Goal: Task Accomplishment & Management: Manage account settings

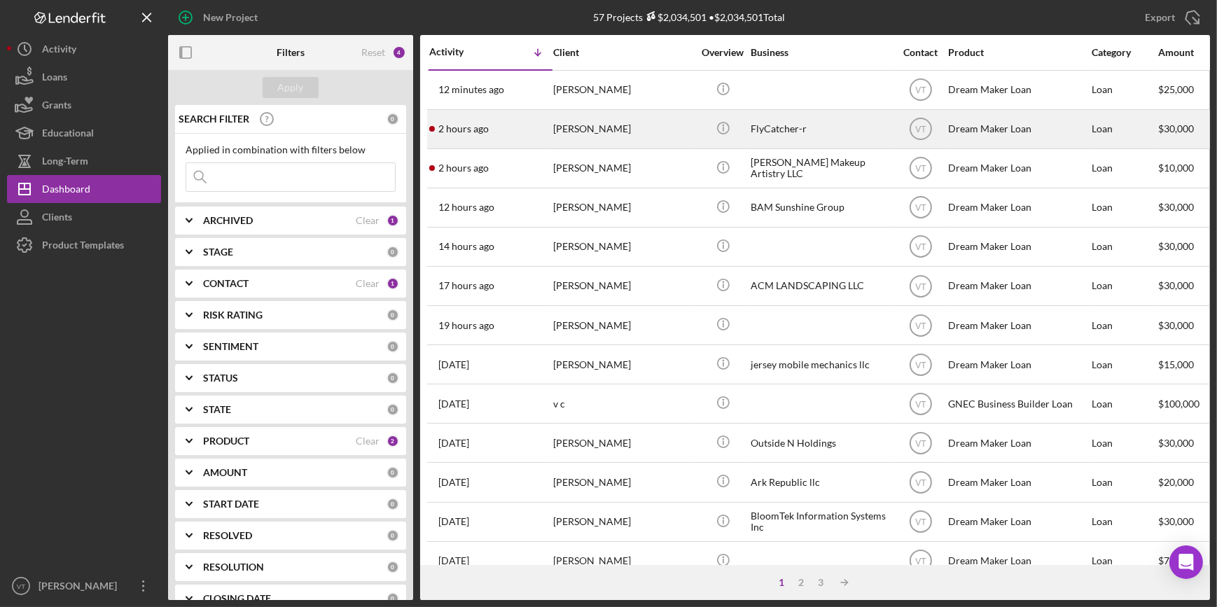
click at [582, 125] on div "Russell Williams" at bounding box center [623, 129] width 140 height 37
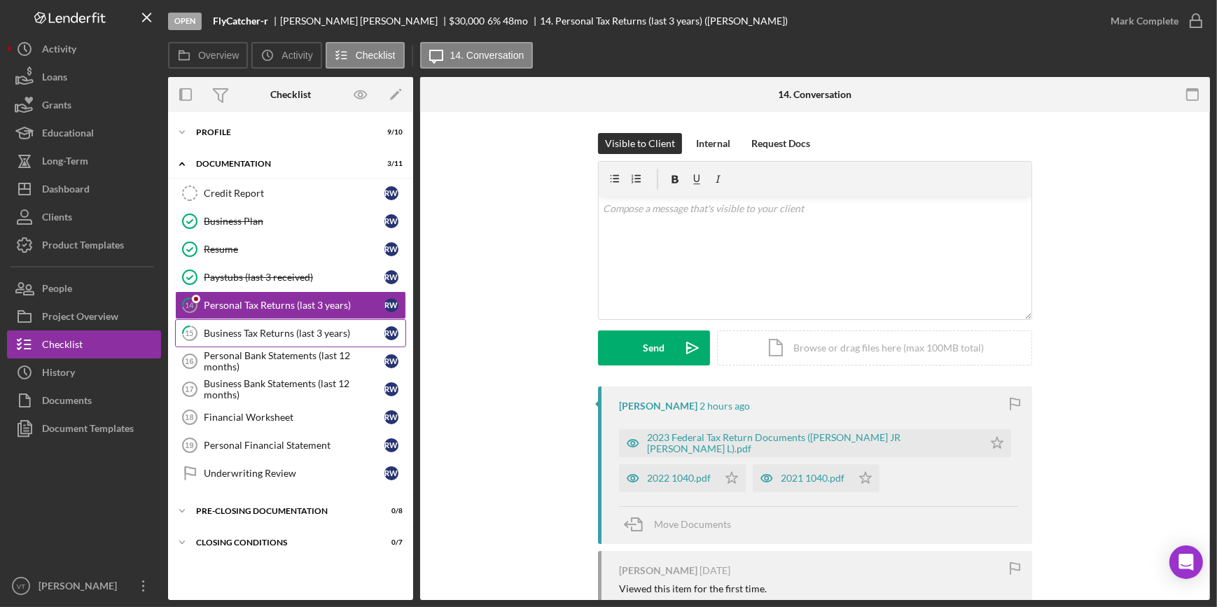
click at [280, 337] on div "Business Tax Returns (last 3 years)" at bounding box center [294, 333] width 181 height 11
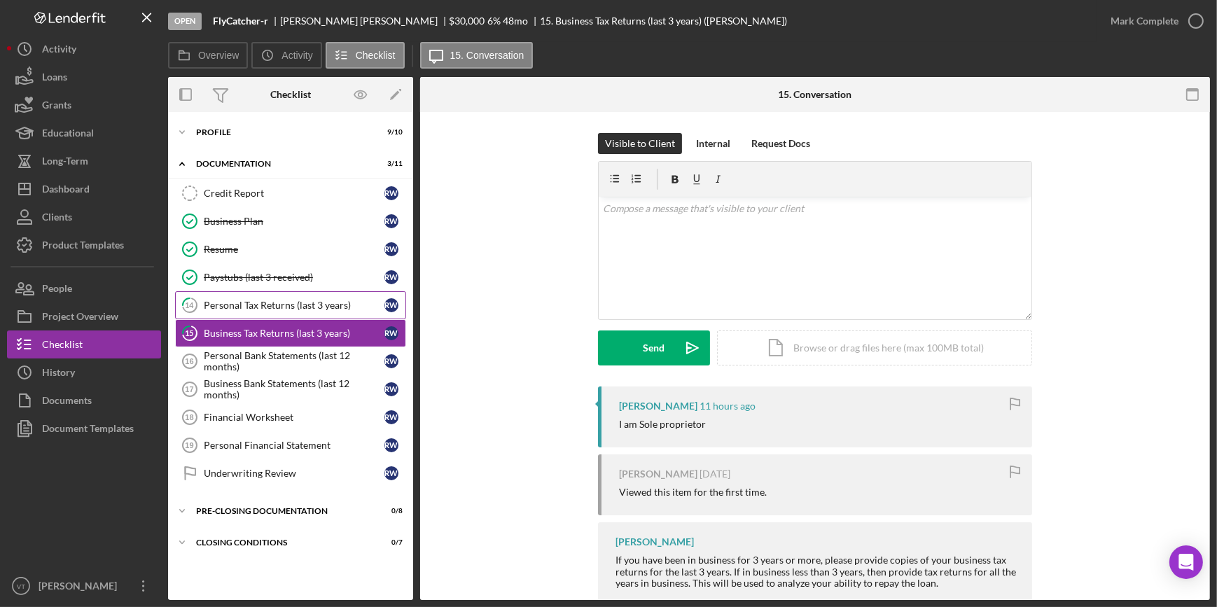
click at [262, 310] on div "Personal Tax Returns (last 3 years)" at bounding box center [294, 305] width 181 height 11
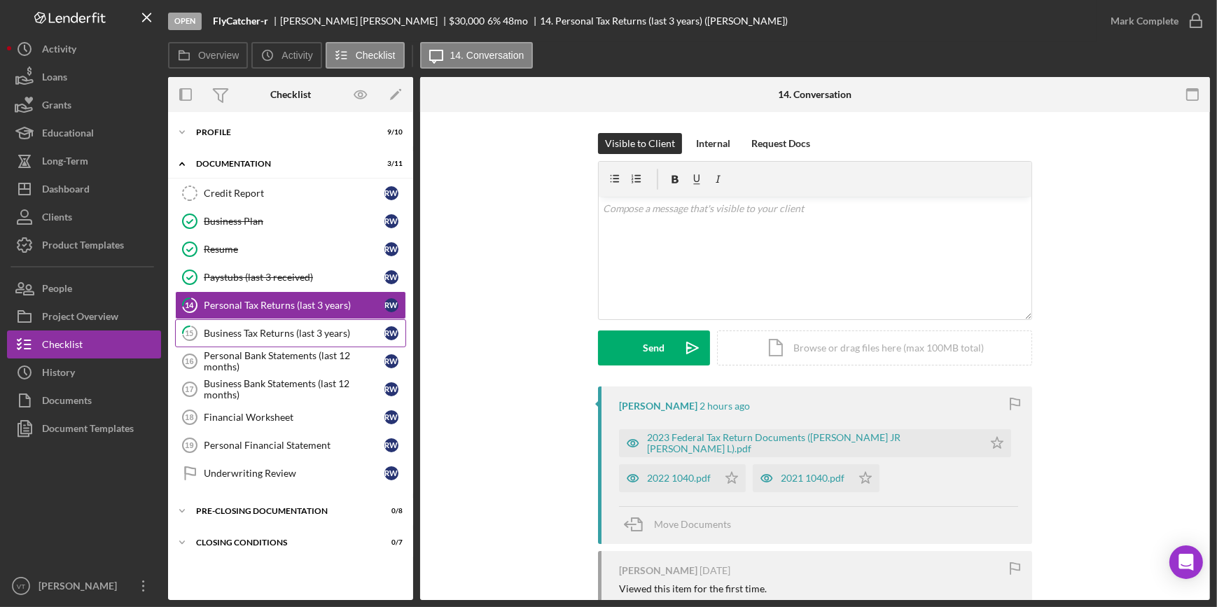
click at [268, 331] on div "Business Tax Returns (last 3 years)" at bounding box center [294, 333] width 181 height 11
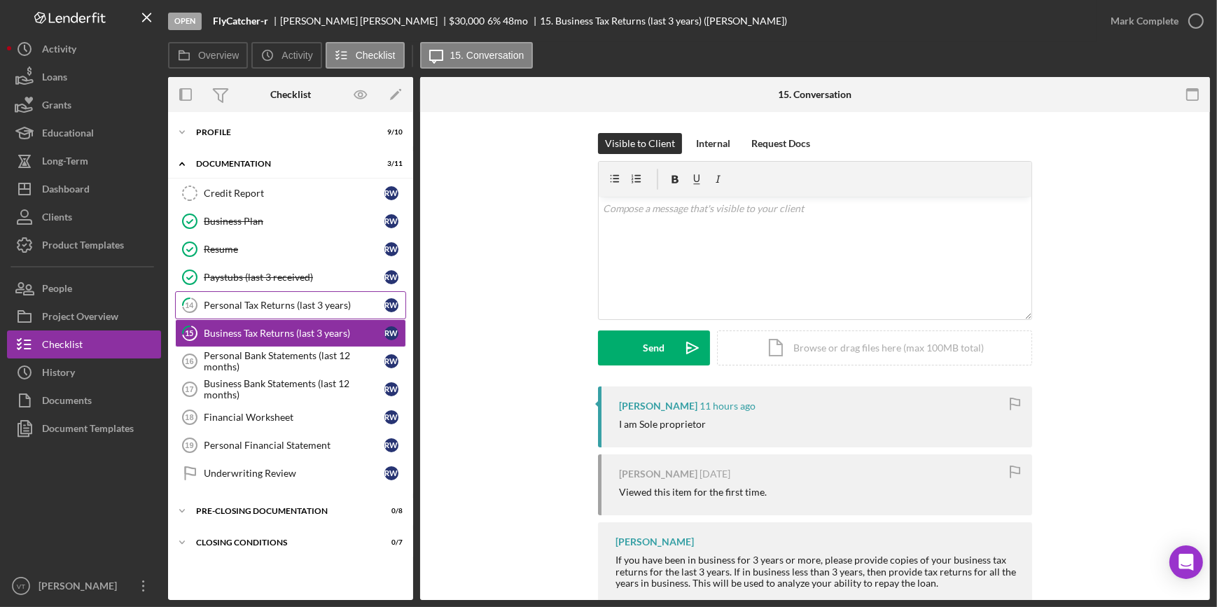
click at [256, 303] on div "Personal Tax Returns (last 3 years)" at bounding box center [294, 305] width 181 height 11
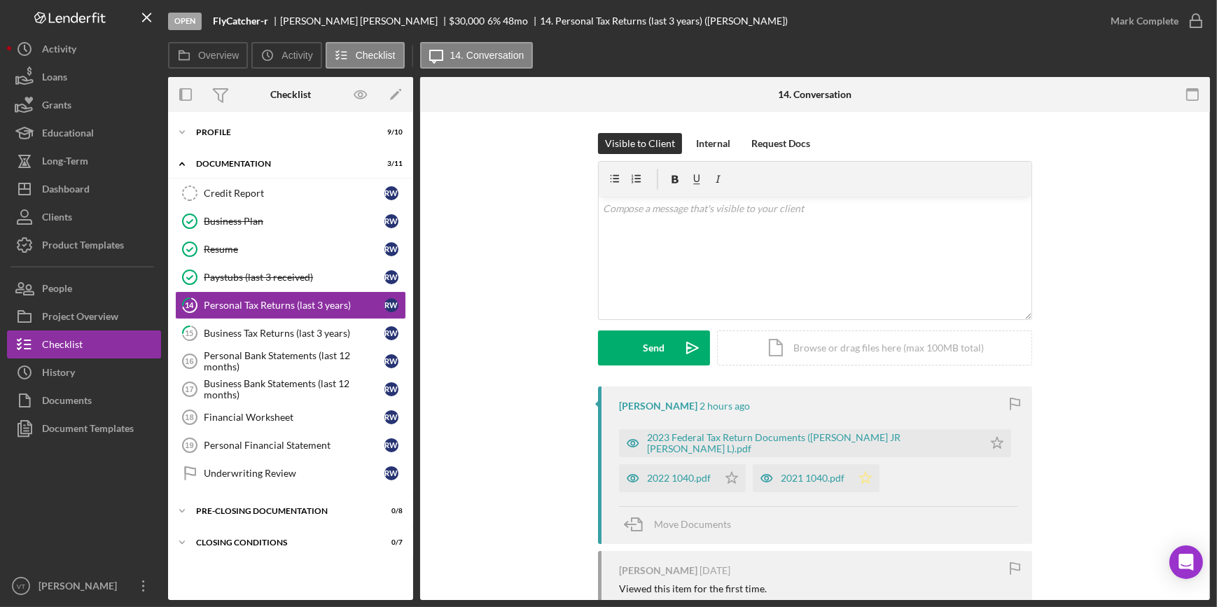
click at [869, 476] on polygon "button" at bounding box center [866, 477] width 12 height 11
click at [736, 476] on icon "Icon/Star" at bounding box center [732, 478] width 28 height 28
click at [984, 441] on icon "Icon/Star" at bounding box center [998, 443] width 28 height 28
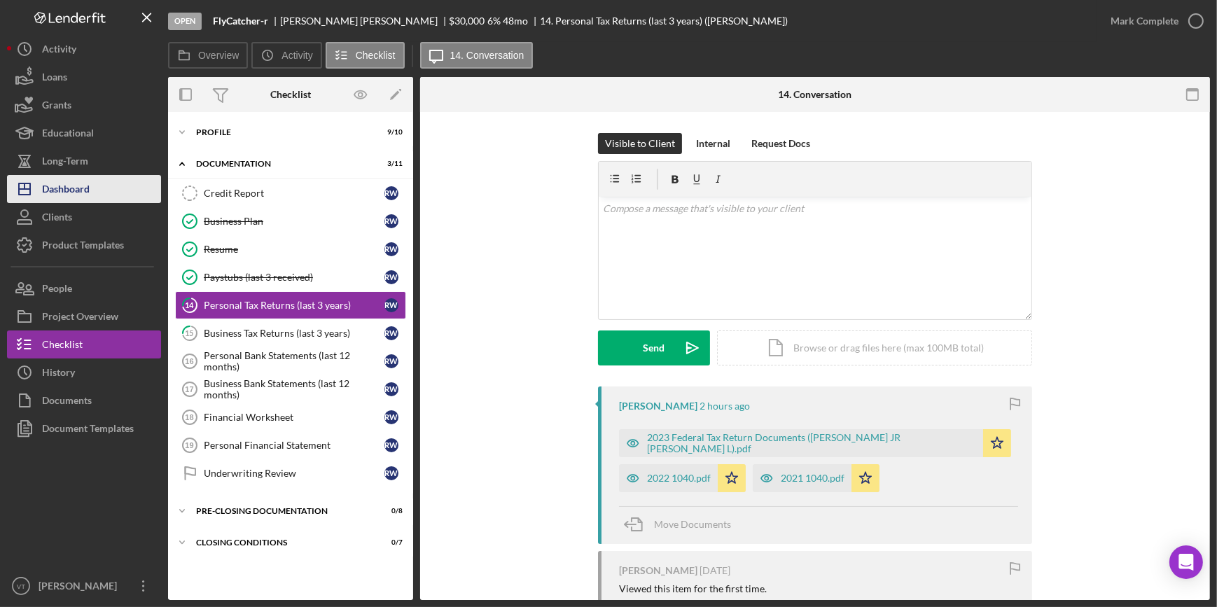
click at [70, 192] on div "Dashboard" at bounding box center [66, 191] width 48 height 32
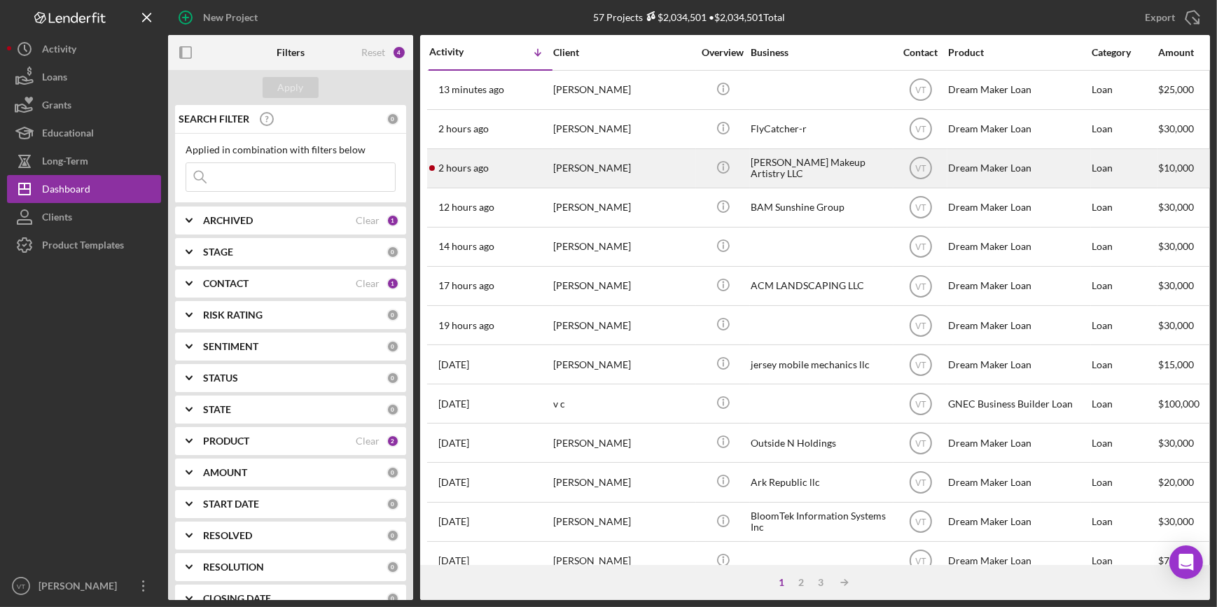
click at [532, 167] on div "2 hours ago Mia Medina" at bounding box center [490, 168] width 123 height 37
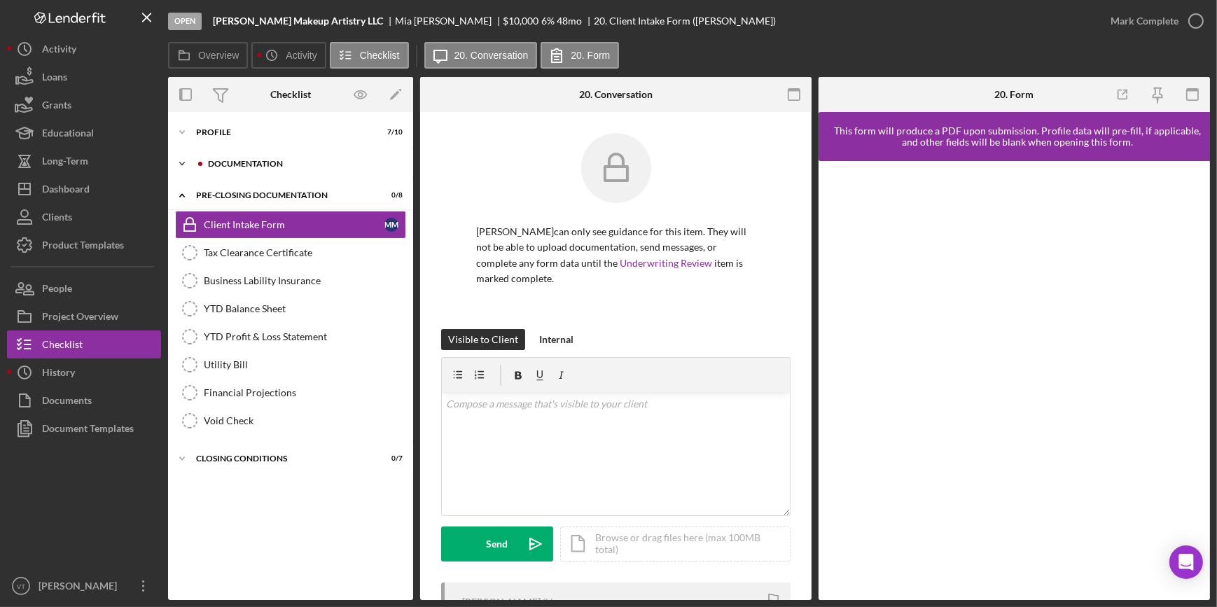
click at [186, 156] on icon "Icon/Expander" at bounding box center [182, 164] width 28 height 28
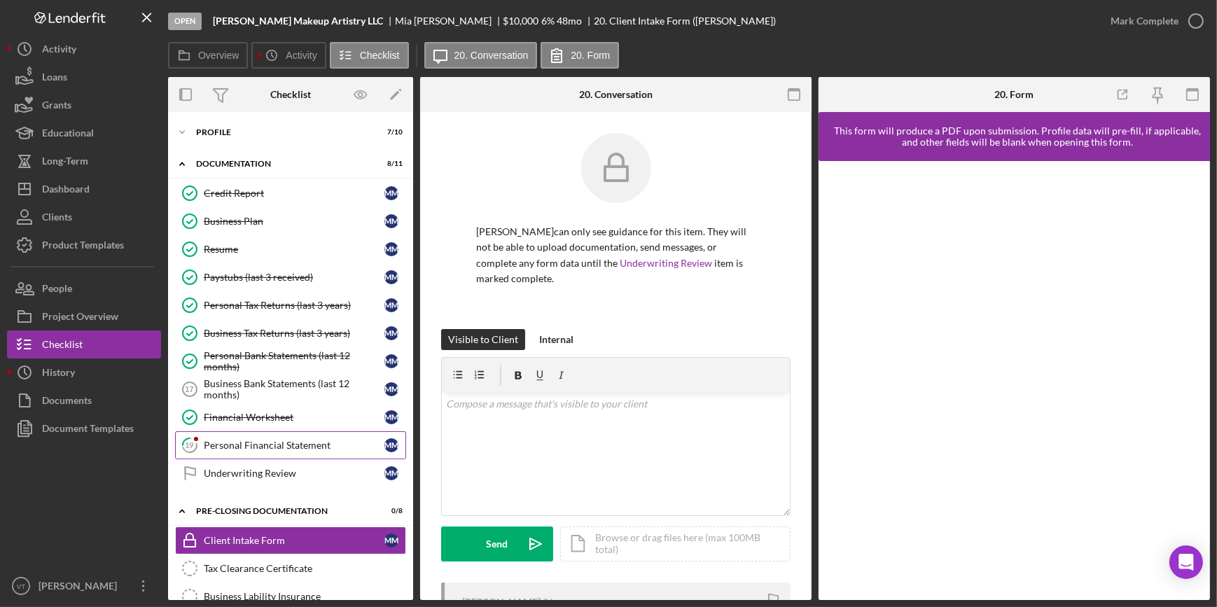
click at [279, 437] on link "19 Personal Financial Statement M M" at bounding box center [290, 446] width 231 height 28
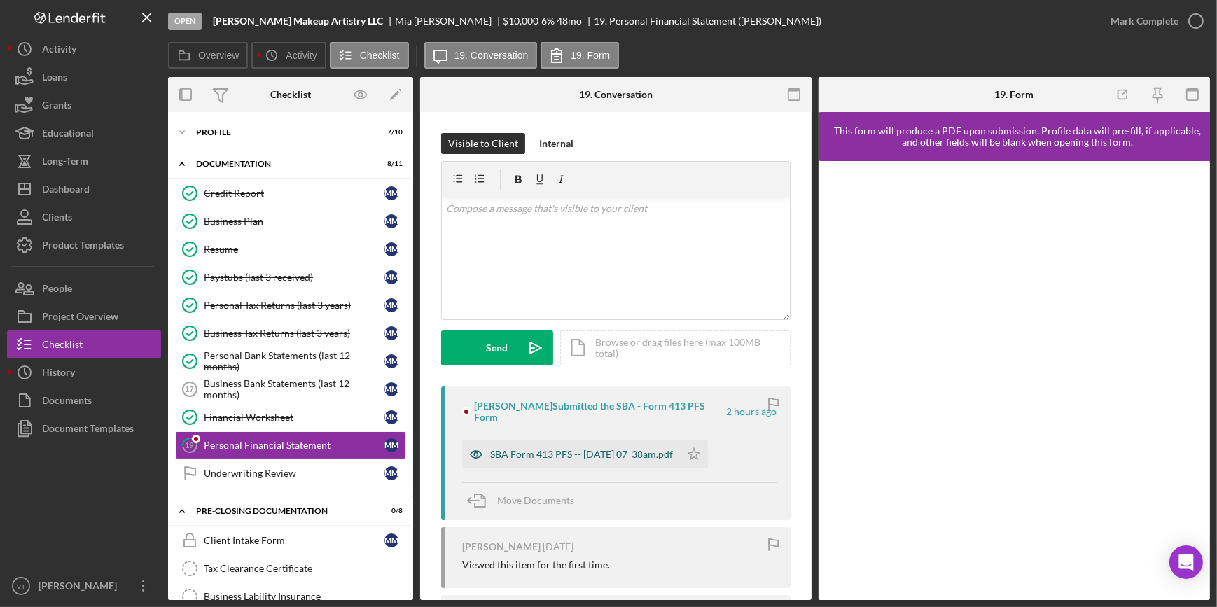
click at [567, 449] on div "SBA Form 413 PFS -- 2025-09-24 07_38am.pdf" at bounding box center [581, 454] width 183 height 11
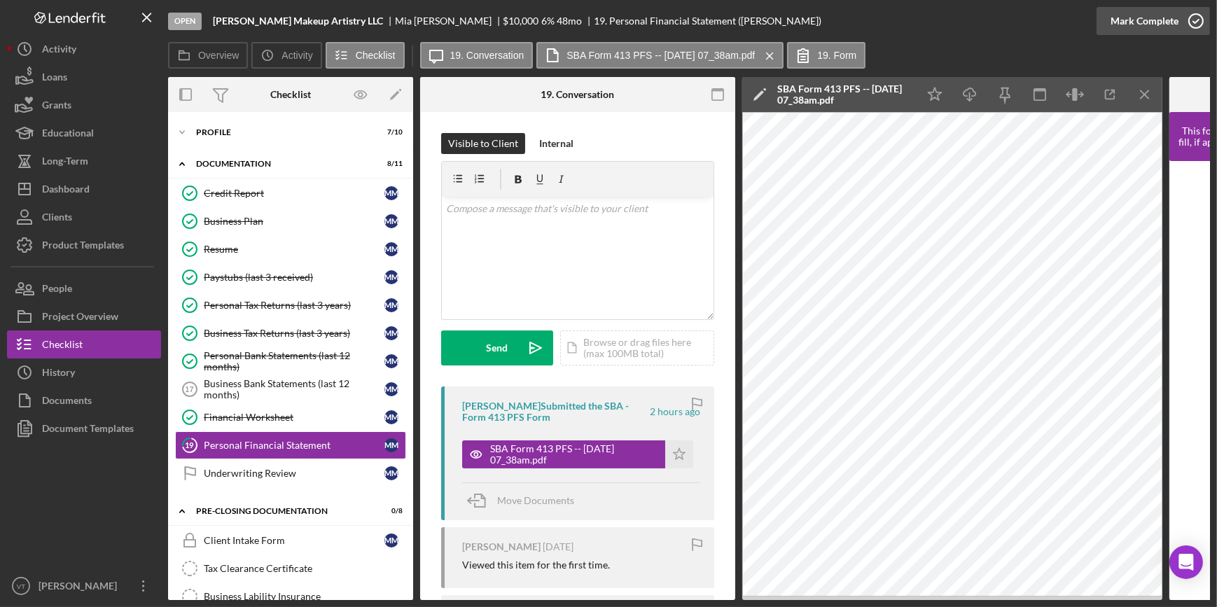
click at [1179, 19] on icon "button" at bounding box center [1196, 21] width 35 height 35
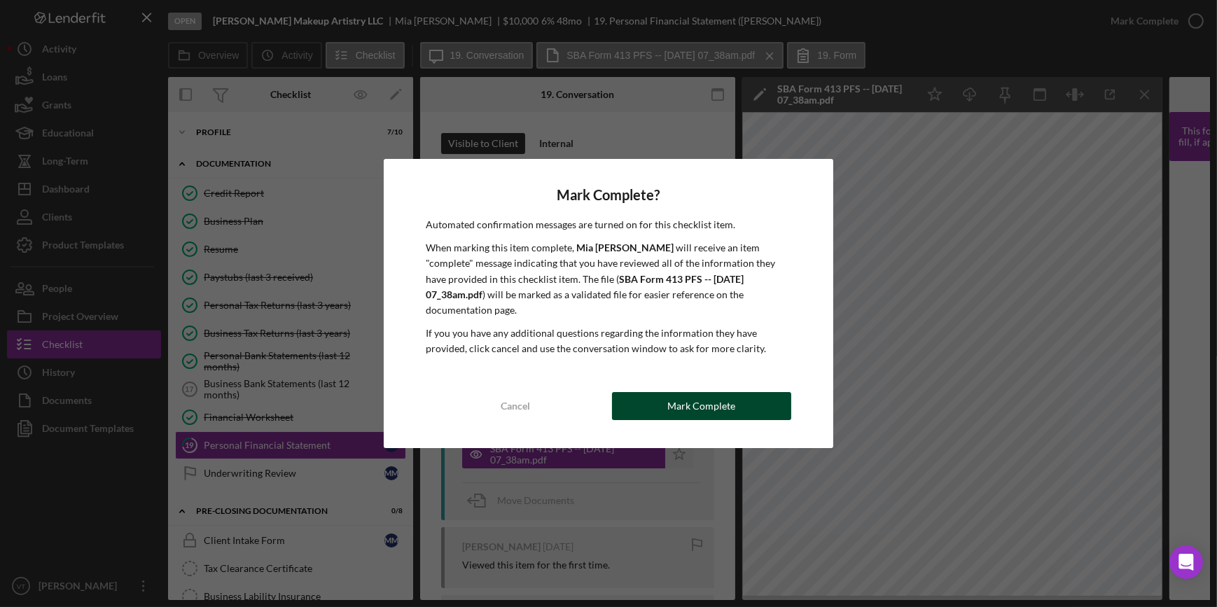
click at [694, 396] on div "Mark Complete" at bounding box center [702, 406] width 68 height 28
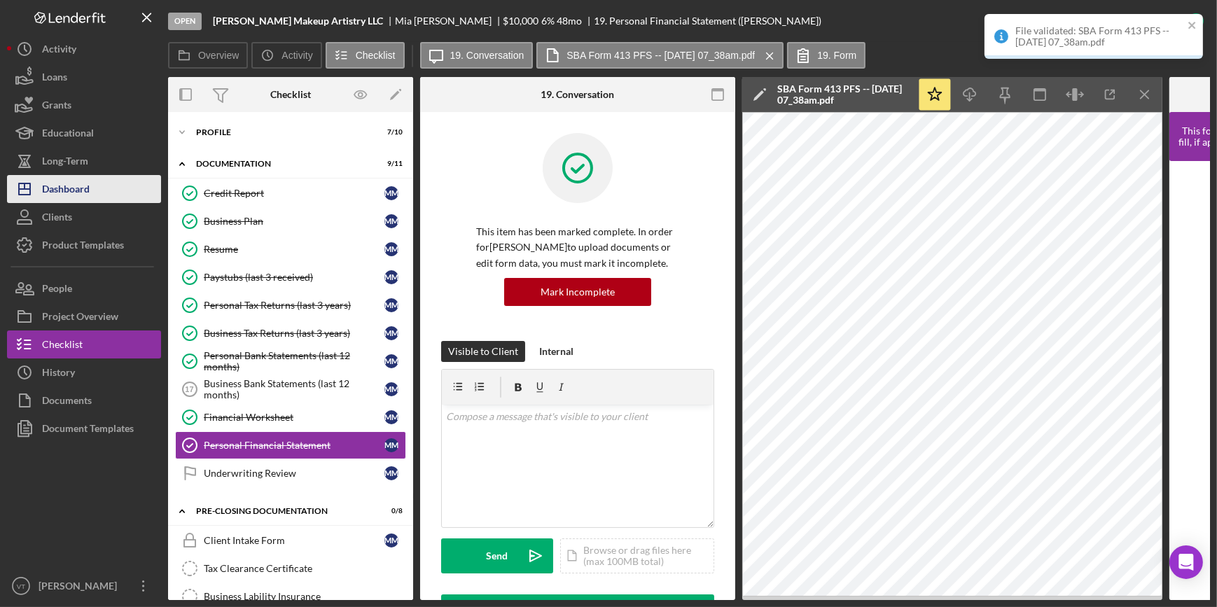
click at [88, 182] on div "Dashboard" at bounding box center [66, 191] width 48 height 32
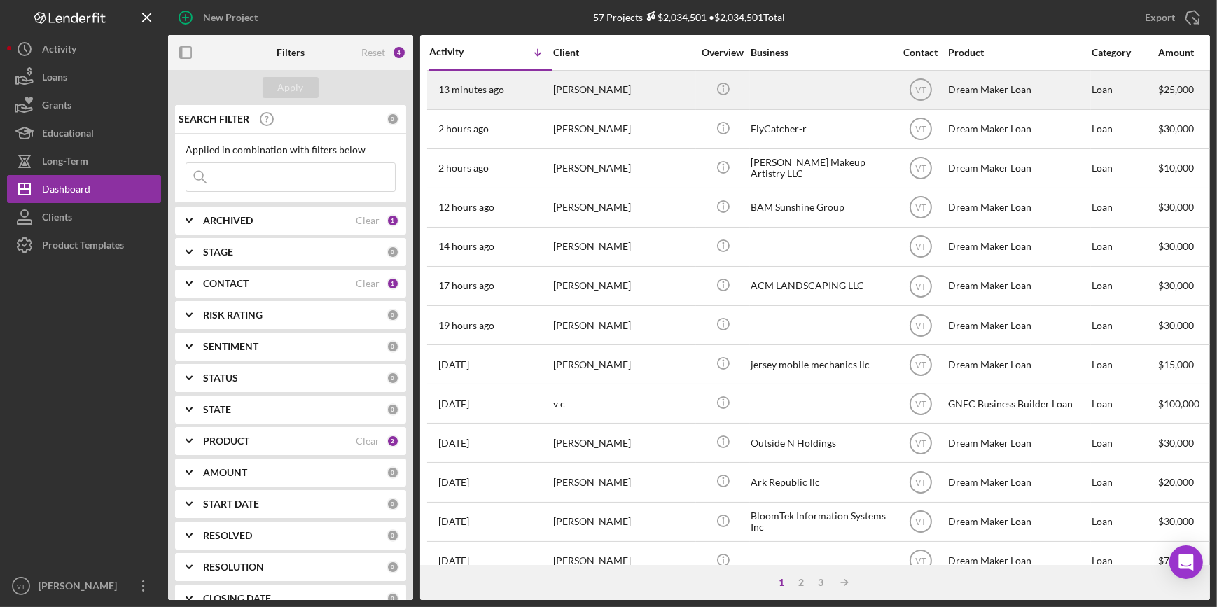
click at [519, 85] on div "13 minutes ago Dahina Barnes" at bounding box center [490, 89] width 123 height 37
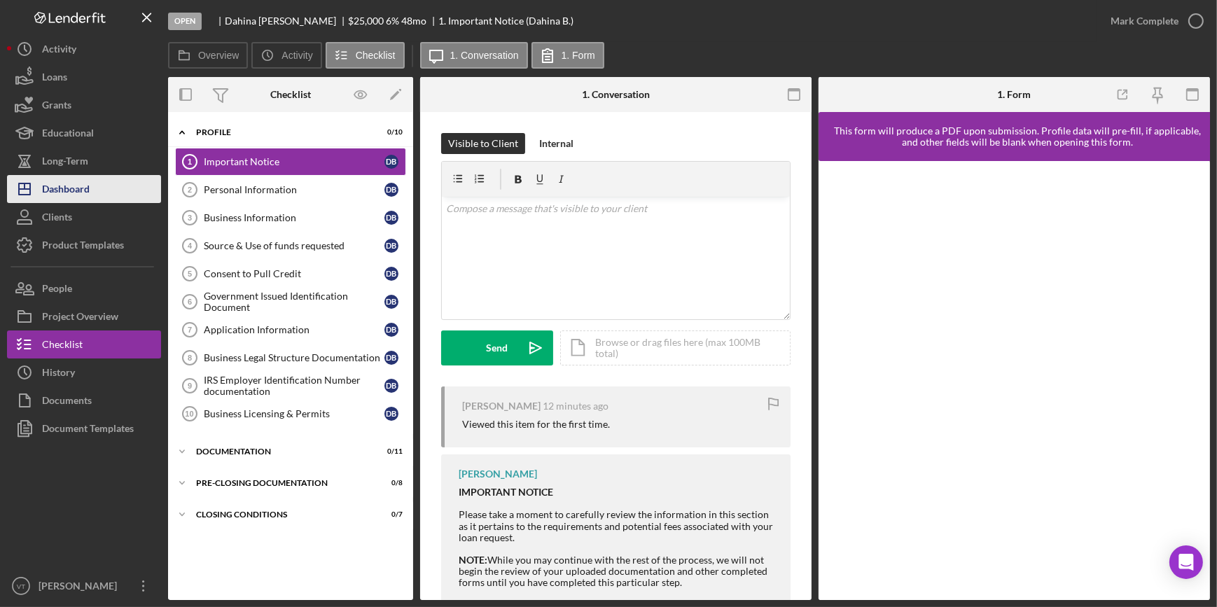
click at [92, 195] on button "Icon/Dashboard Dashboard" at bounding box center [84, 189] width 154 height 28
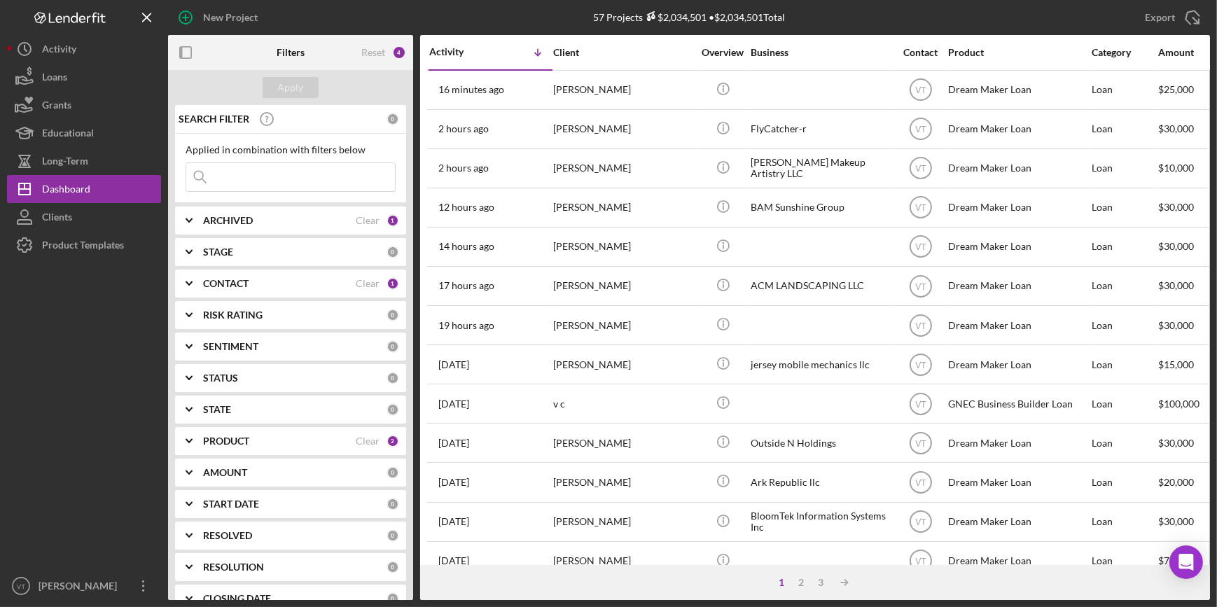
click at [291, 174] on input at bounding box center [290, 177] width 209 height 28
type input "angel"
click at [294, 91] on div "Apply" at bounding box center [291, 87] width 26 height 21
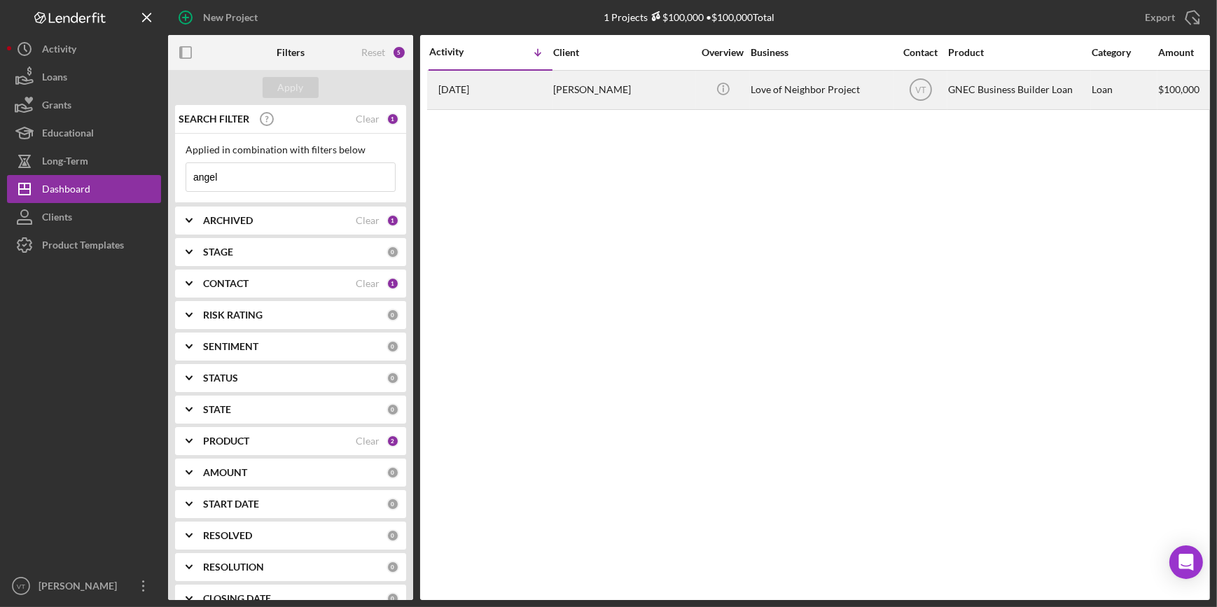
click at [483, 81] on div "3 weeks ago ANGEL SOLTERO" at bounding box center [490, 89] width 123 height 37
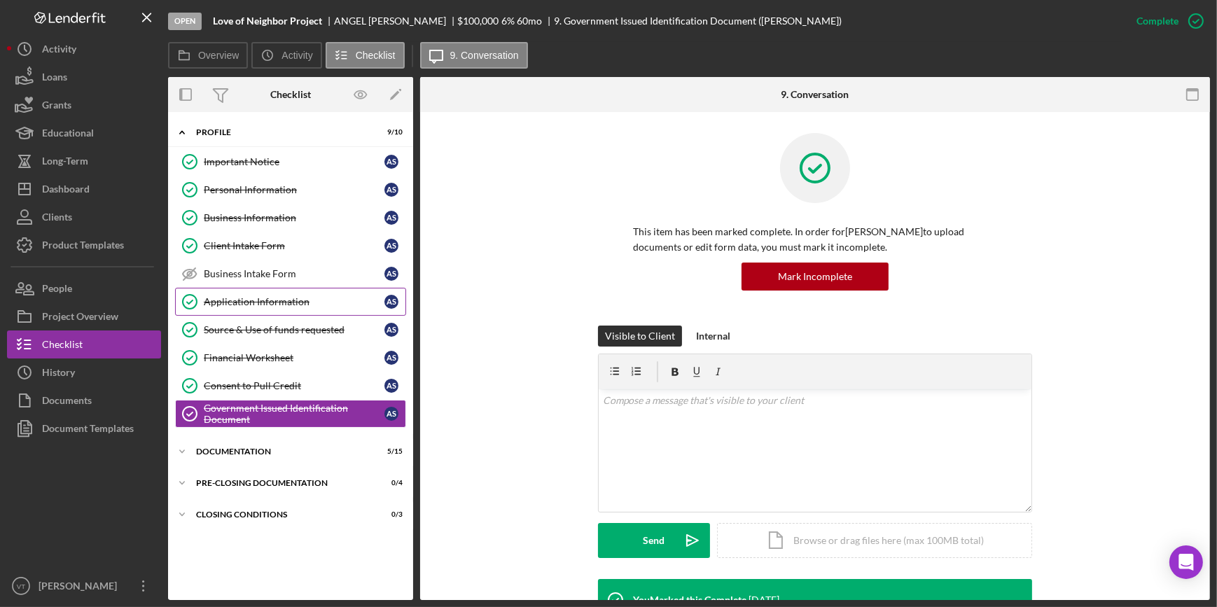
click at [300, 294] on link "Application Information Application Information A S" at bounding box center [290, 302] width 231 height 28
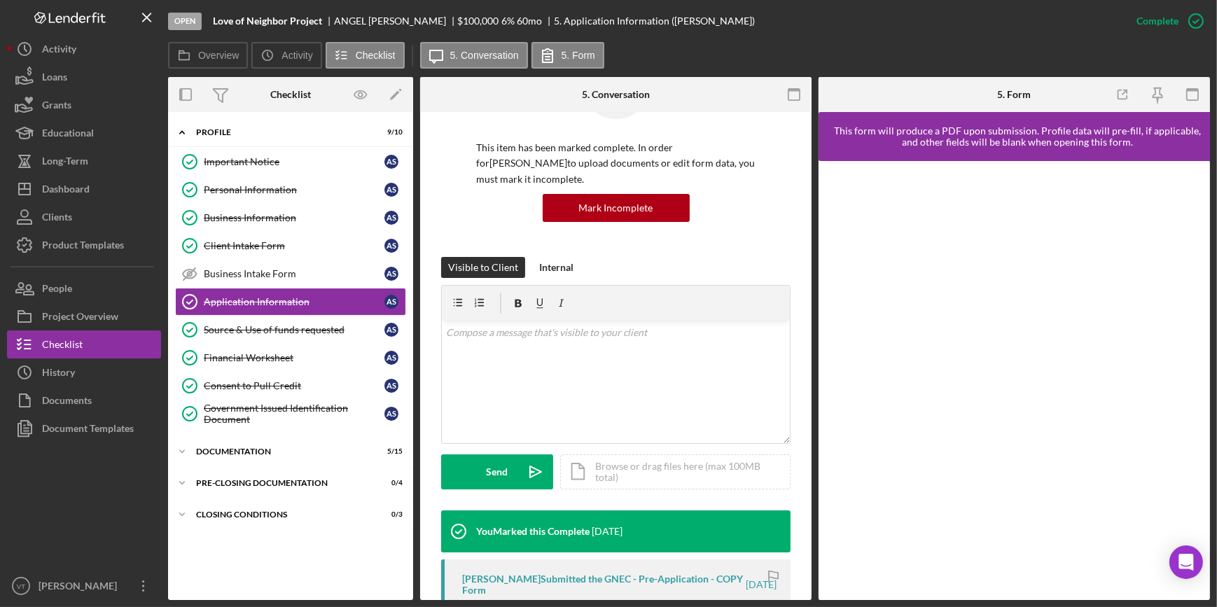
scroll to position [382, 0]
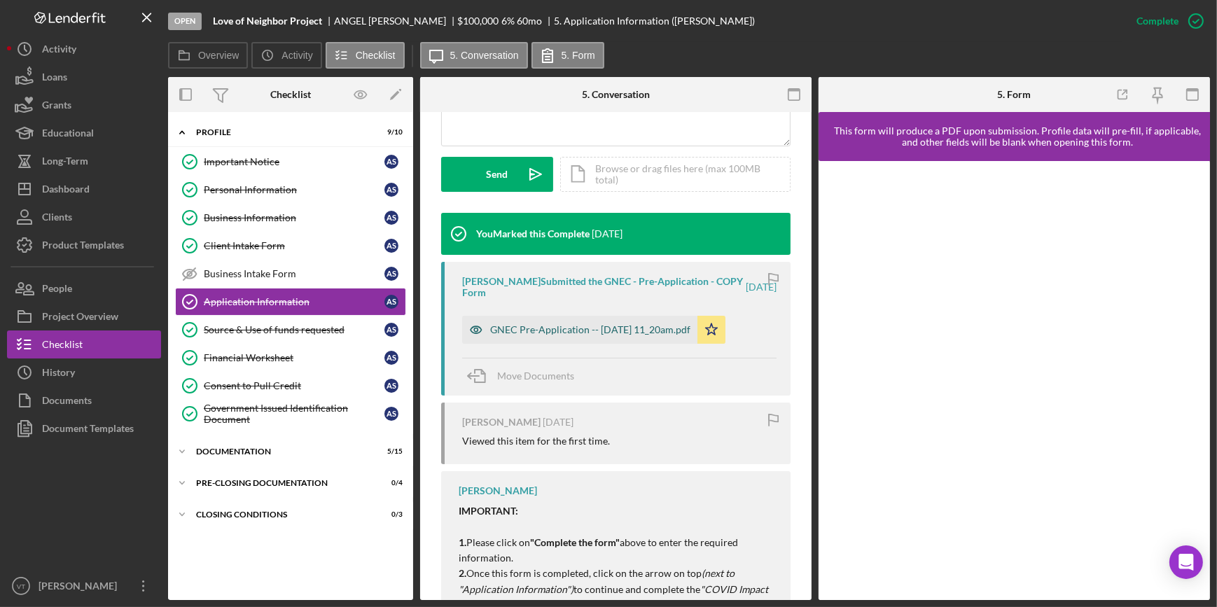
click at [553, 326] on div "GNEC Pre-Application -- [DATE] 11_20am.pdf" at bounding box center [590, 329] width 200 height 11
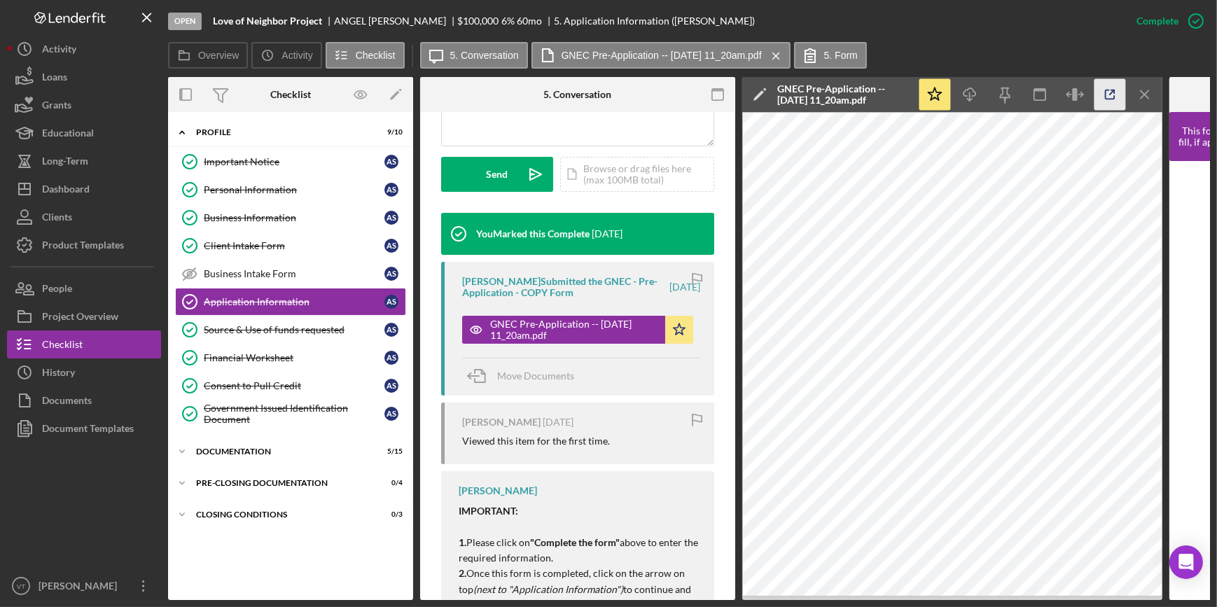
click at [1110, 97] on icon "button" at bounding box center [1111, 95] width 32 height 32
click at [181, 455] on icon "Icon/Expander" at bounding box center [182, 452] width 28 height 28
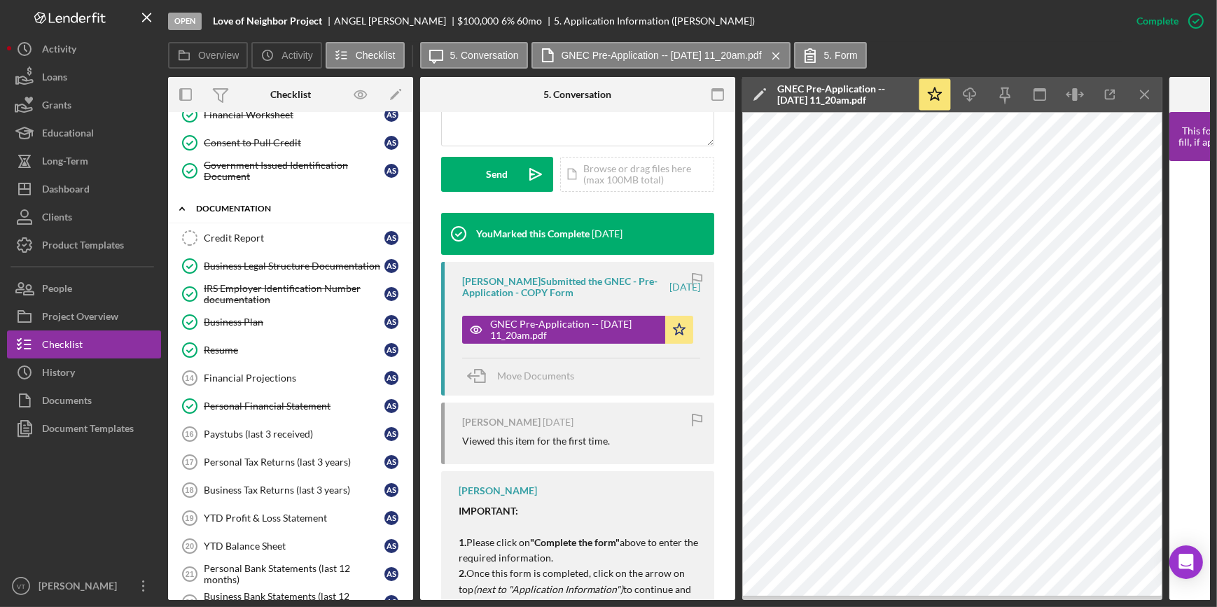
scroll to position [318, 0]
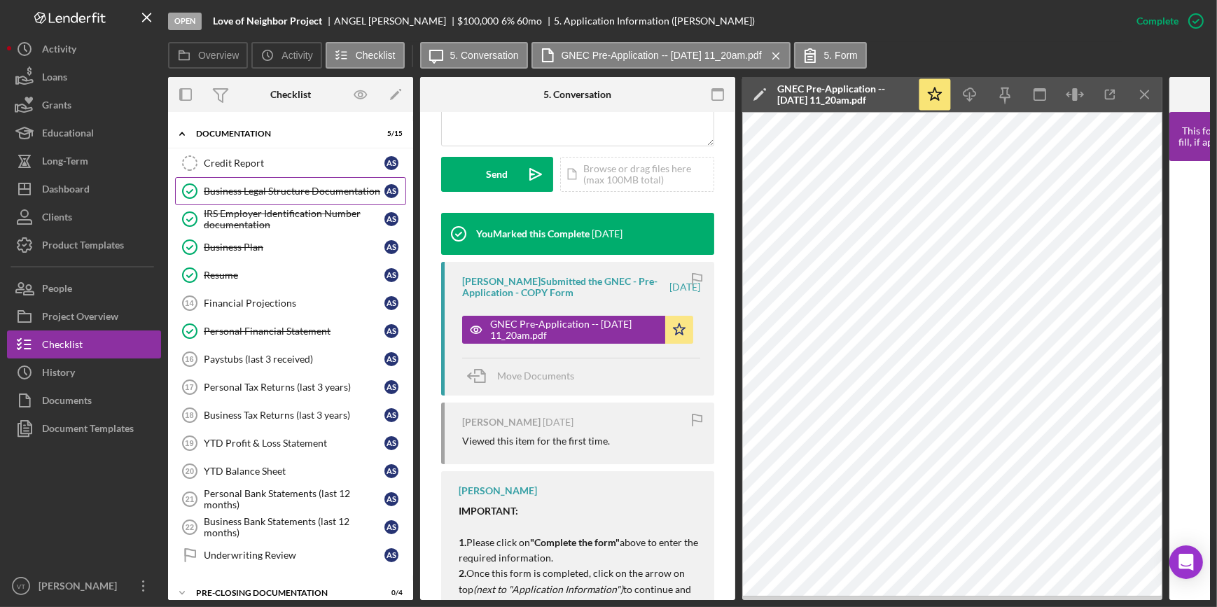
click at [284, 189] on div "Business Legal Structure Documentation" at bounding box center [294, 191] width 181 height 11
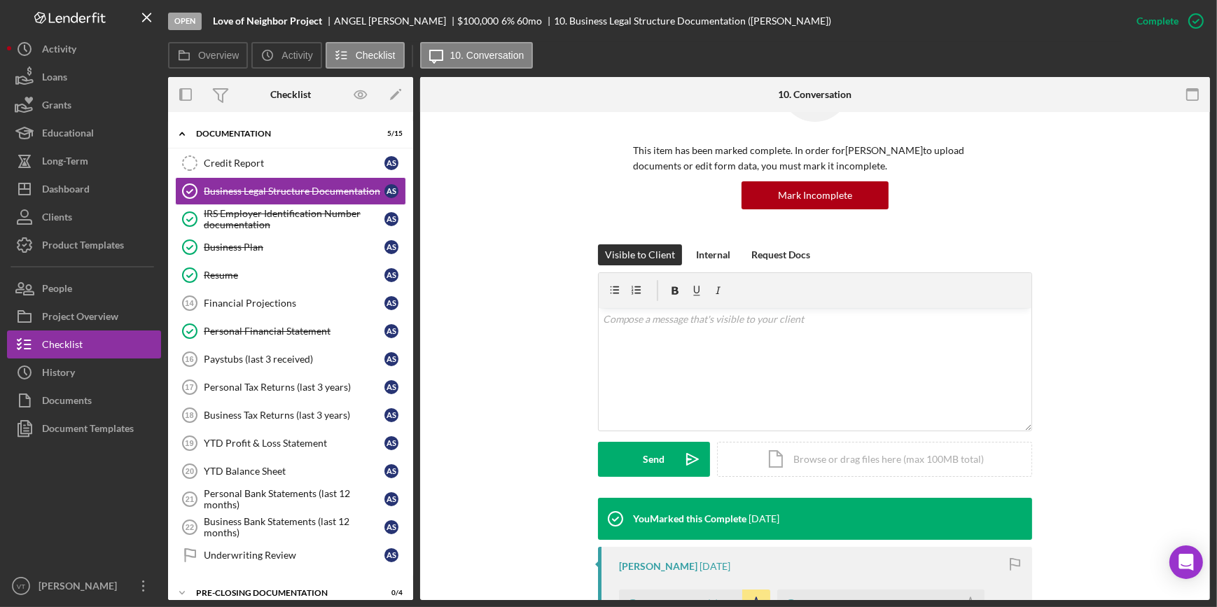
scroll to position [318, 0]
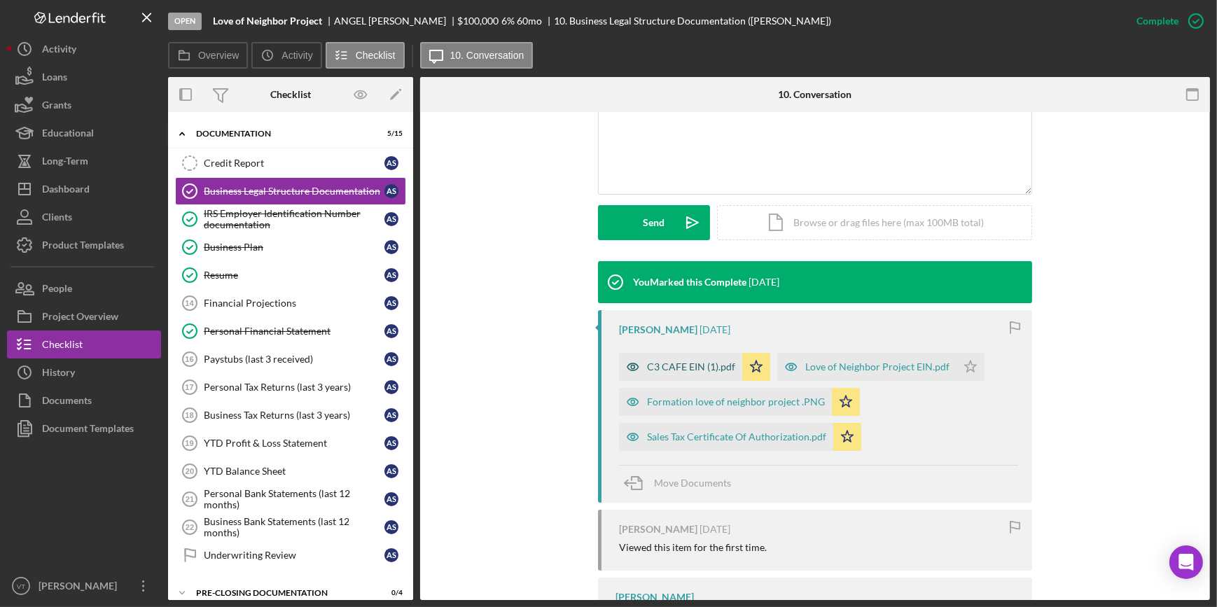
click at [698, 368] on div "C3 CAFE EIN (1).pdf" at bounding box center [691, 366] width 88 height 11
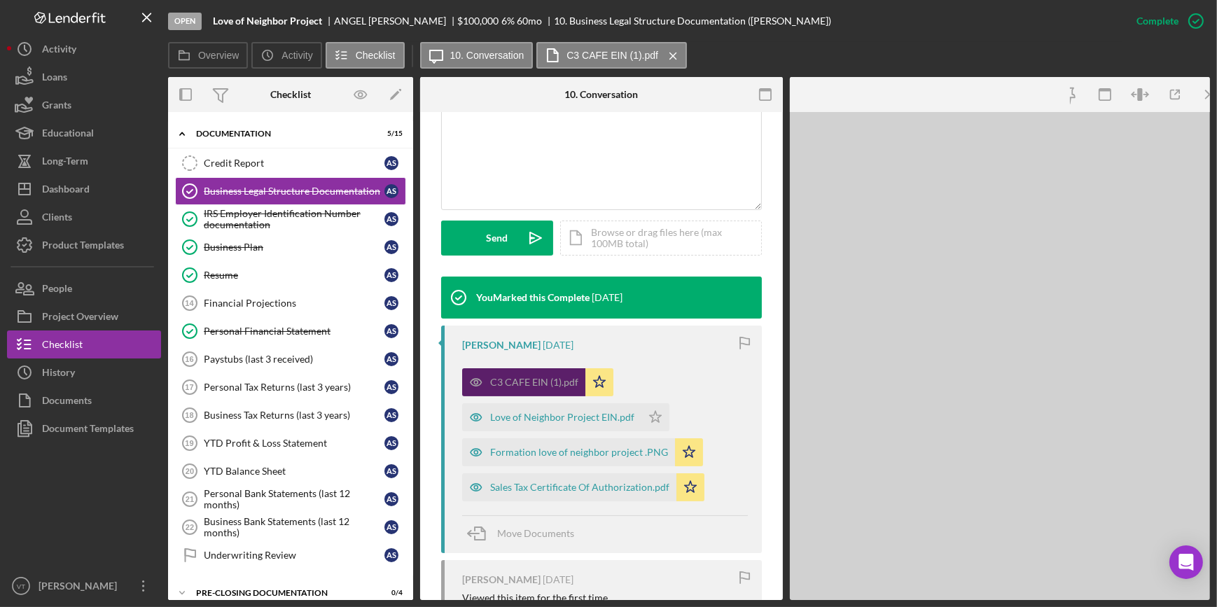
scroll to position [334, 0]
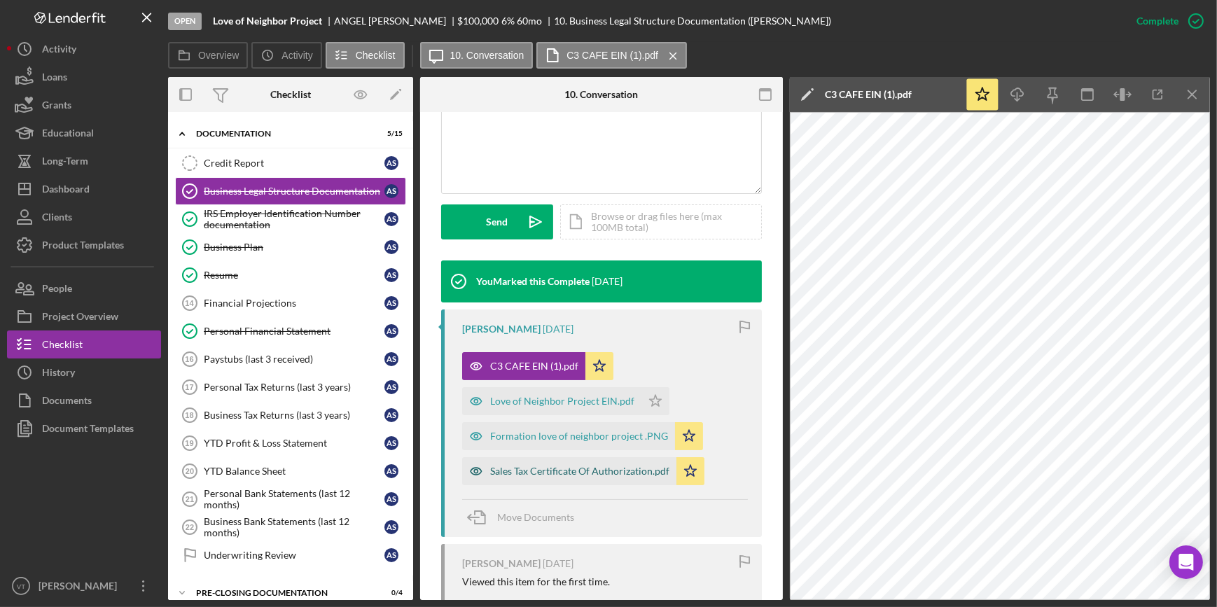
click at [513, 467] on div "Sales Tax Certificate Of Authorization.pdf" at bounding box center [579, 471] width 179 height 11
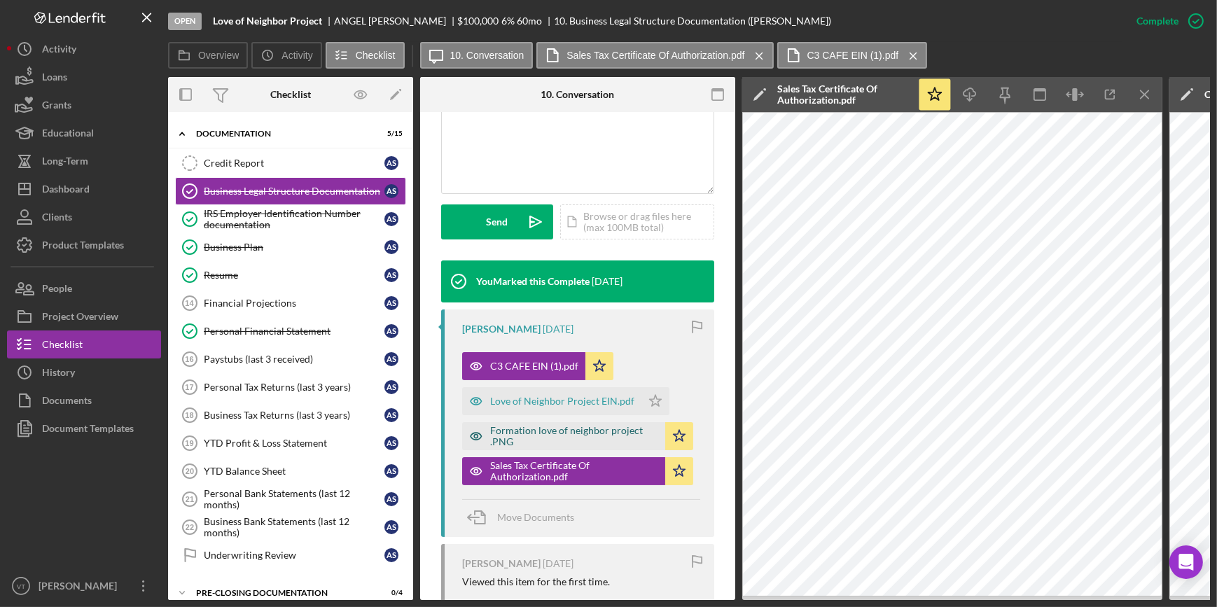
click at [520, 441] on div "Formation love of neighbor project .PNG" at bounding box center [574, 436] width 168 height 22
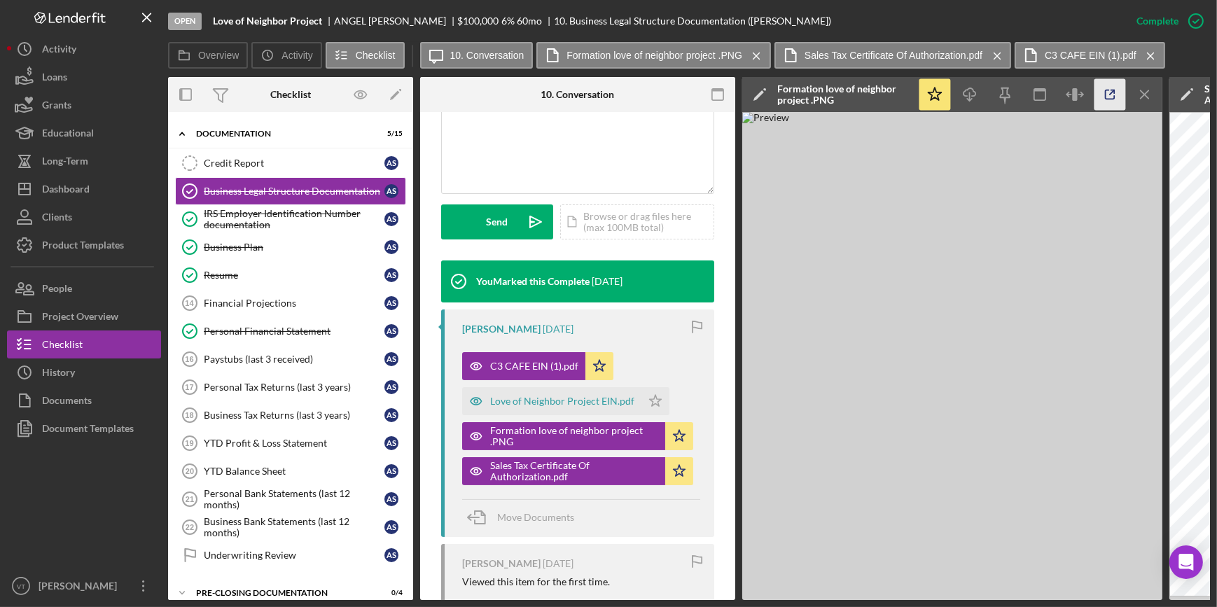
click at [1110, 91] on icon "button" at bounding box center [1111, 95] width 32 height 32
click at [1106, 90] on icon "button" at bounding box center [1111, 95] width 32 height 32
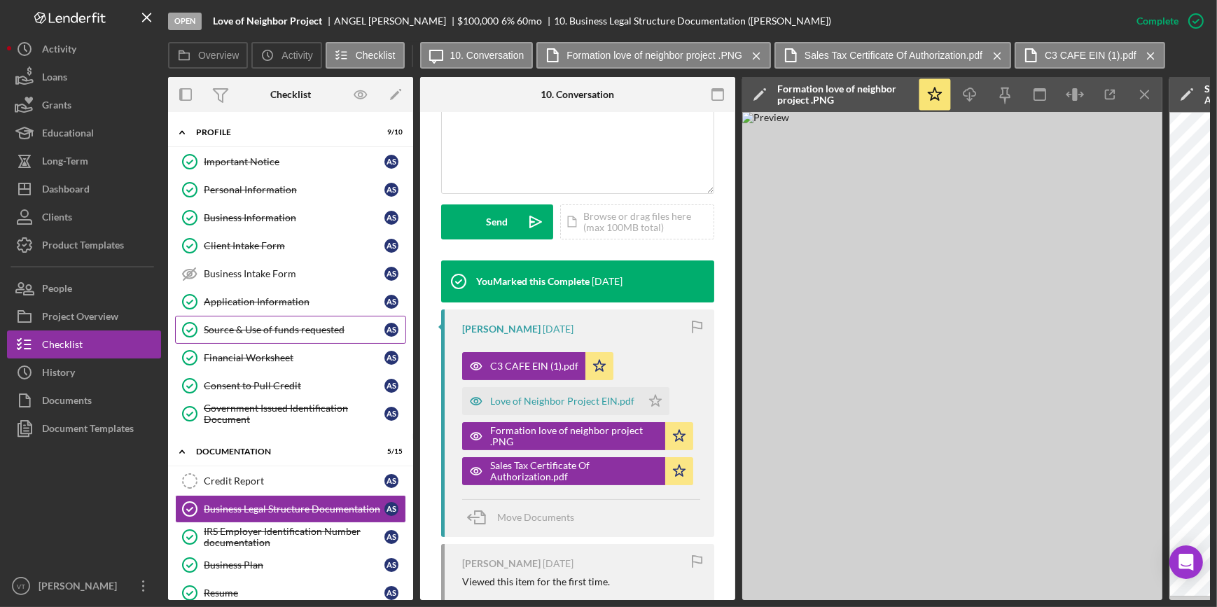
click at [283, 331] on div "Source & Use of funds requested" at bounding box center [294, 329] width 181 height 11
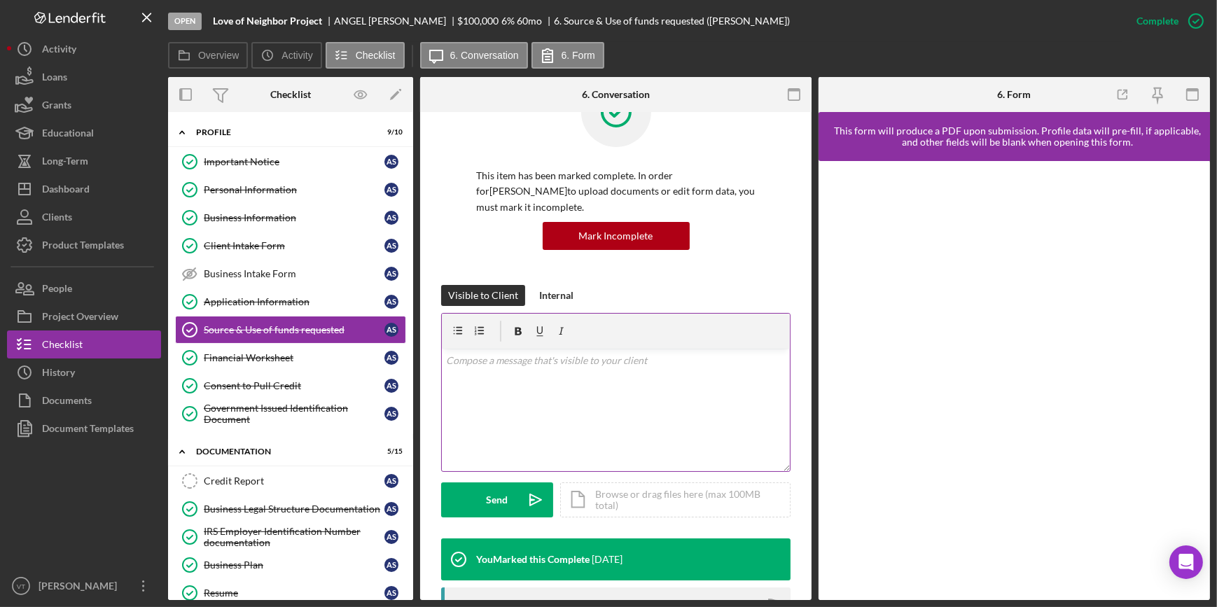
scroll to position [382, 0]
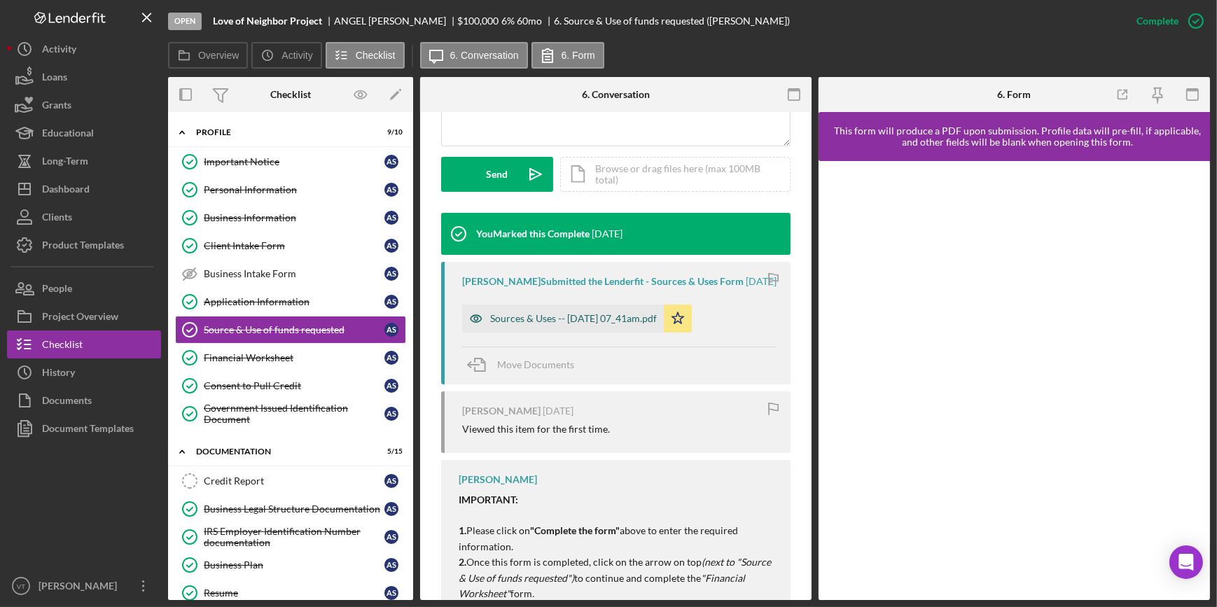
click at [546, 324] on div "Sources & Uses -- 2025-09-01 07_41am.pdf" at bounding box center [573, 318] width 167 height 11
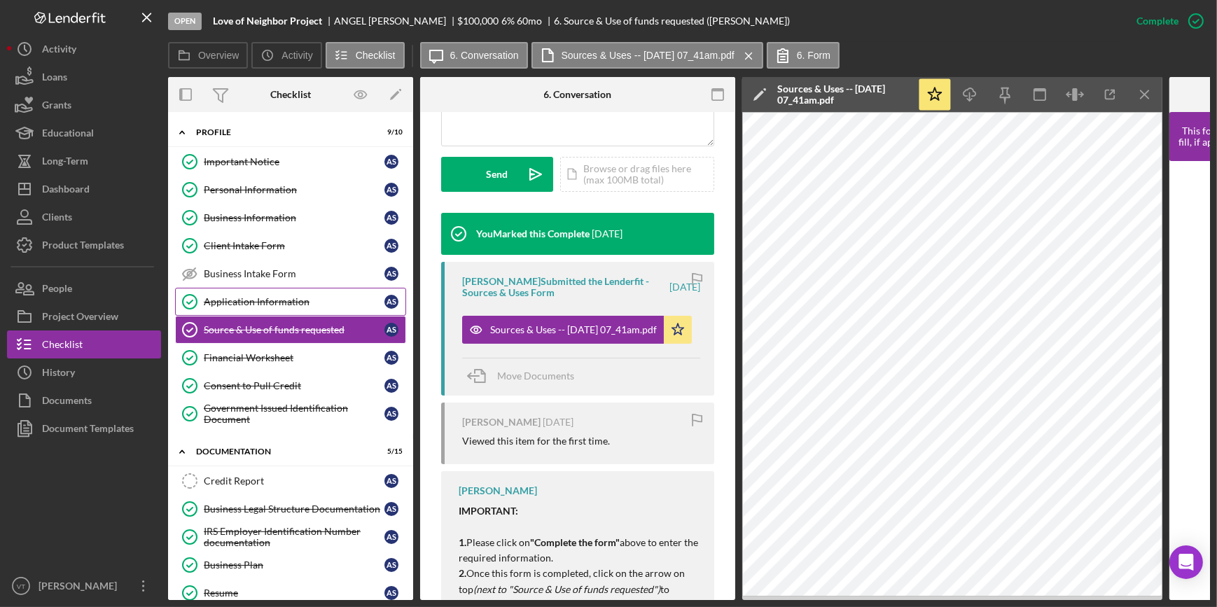
click at [272, 297] on div "Application Information" at bounding box center [294, 301] width 181 height 11
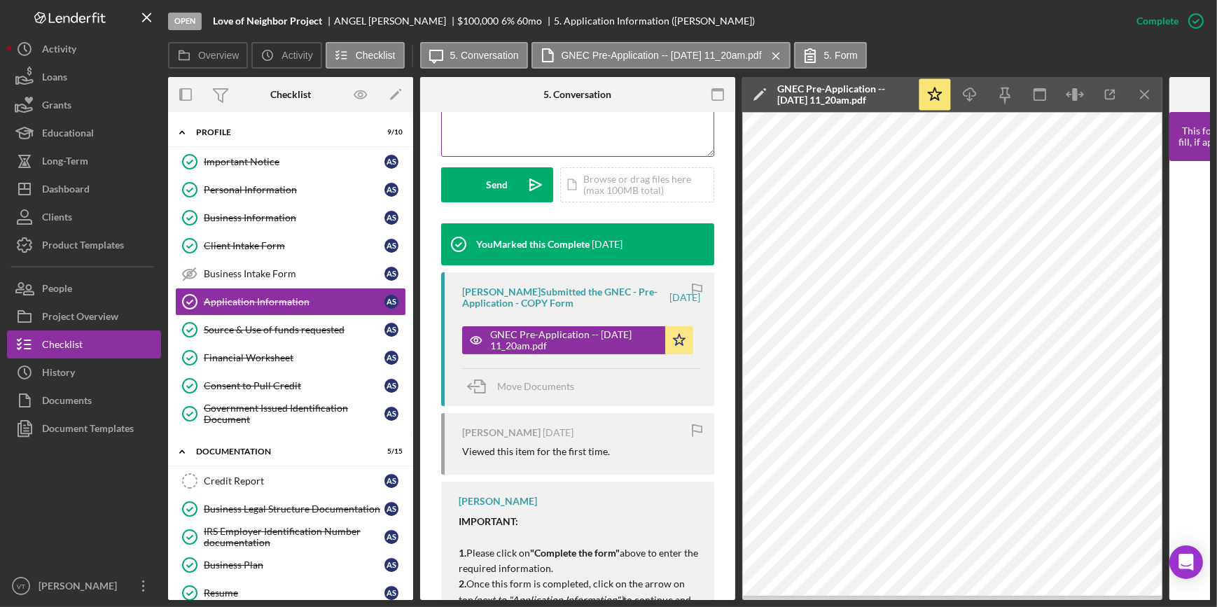
scroll to position [382, 0]
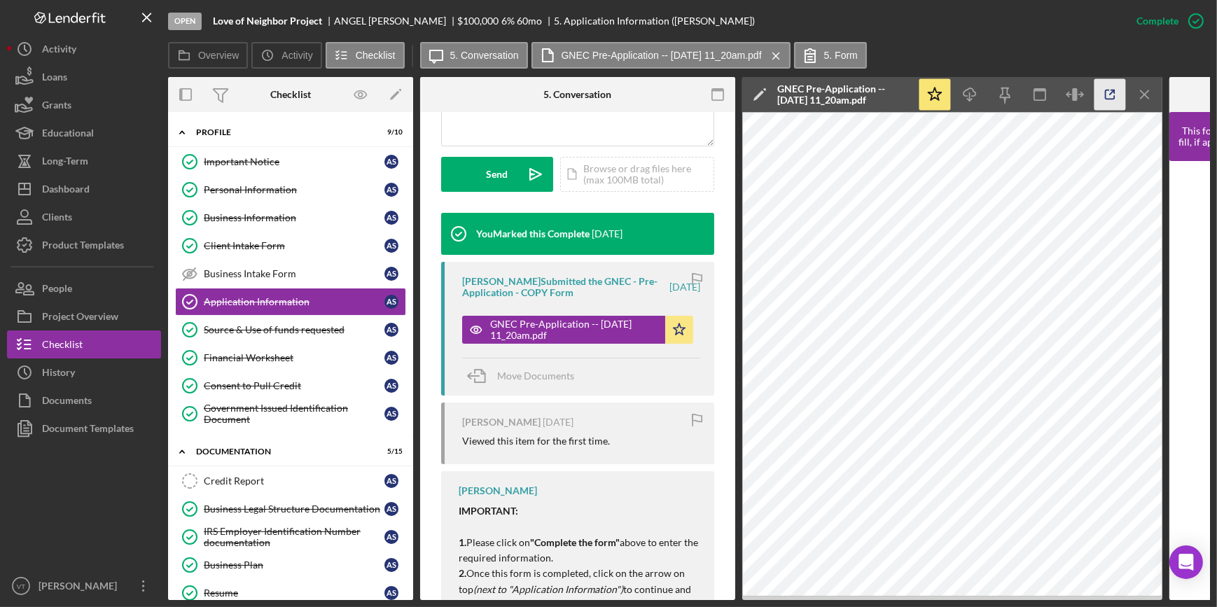
click at [1110, 91] on icon "button" at bounding box center [1111, 95] width 32 height 32
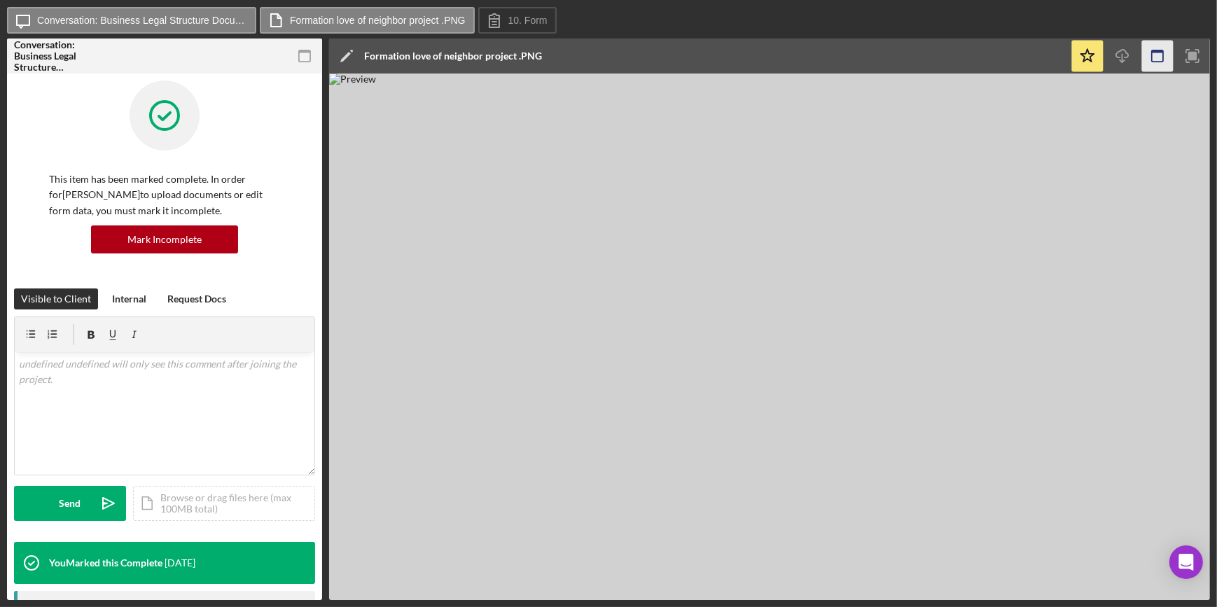
click at [1150, 48] on icon "button" at bounding box center [1159, 57] width 32 height 32
